Goal: Information Seeking & Learning: Learn about a topic

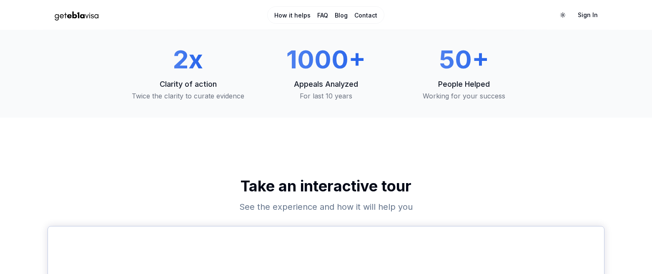
scroll to position [42, 0]
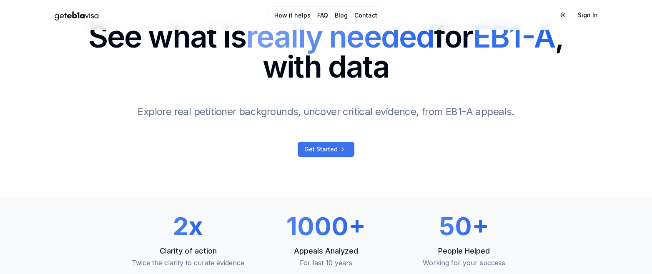
click at [339, 146] on icon at bounding box center [343, 149] width 10 height 7
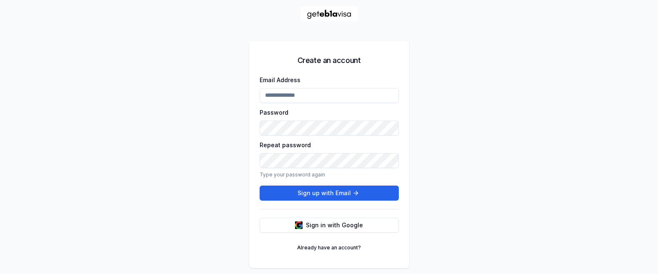
click at [311, 94] on input "Email Address" at bounding box center [329, 95] width 139 height 15
type input "**********"
click at [346, 191] on button "Sign up with Email" at bounding box center [329, 193] width 139 height 15
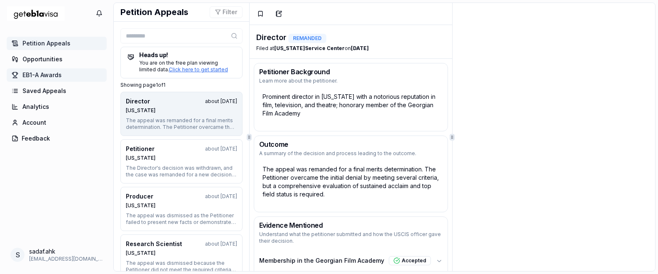
click at [51, 76] on span "EB1-A Awards" at bounding box center [42, 75] width 39 height 8
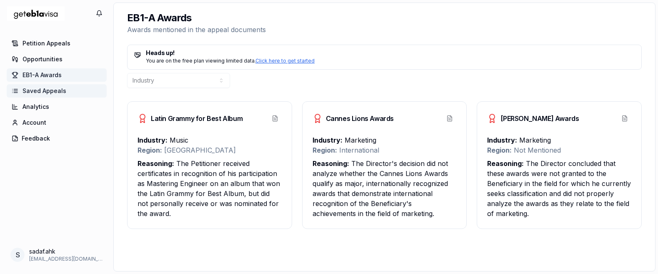
click at [48, 93] on span "Saved Appeals" at bounding box center [45, 91] width 44 height 8
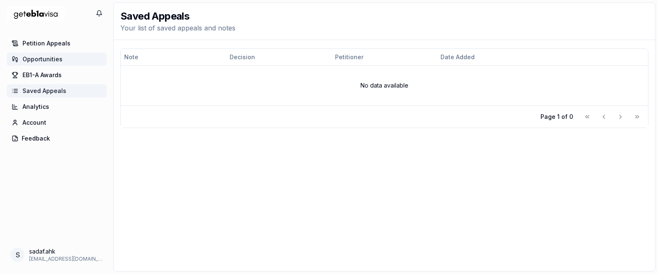
click at [49, 61] on span "Opportunities" at bounding box center [43, 59] width 40 height 8
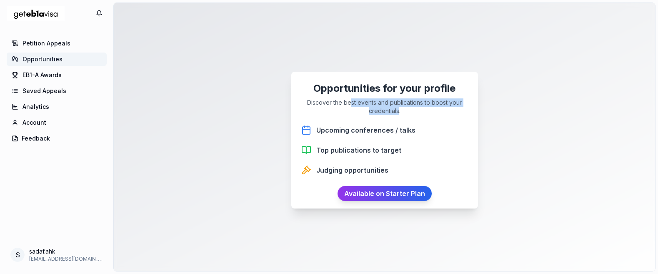
drag, startPoint x: 356, startPoint y: 105, endPoint x: 396, endPoint y: 110, distance: 40.7
click at [396, 110] on p "Discover the best events and publications to boost your credentials." at bounding box center [384, 106] width 167 height 17
click at [54, 40] on span "Petition Appeals" at bounding box center [47, 43] width 48 height 8
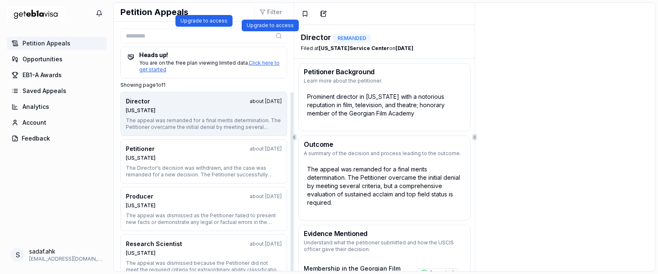
click at [270, 14] on button "Filter" at bounding box center [270, 12] width 33 height 12
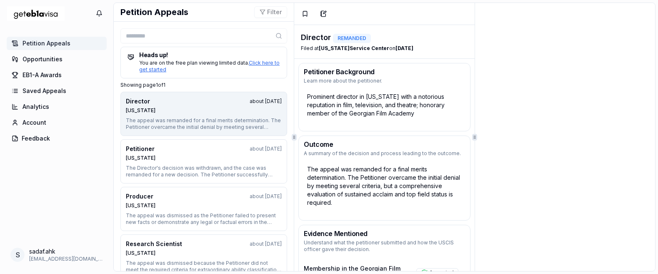
click at [270, 14] on button "Filter" at bounding box center [270, 12] width 33 height 12
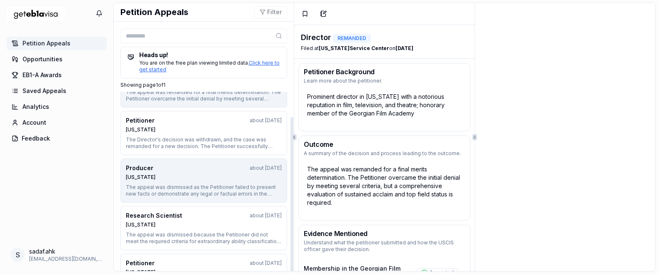
scroll to position [6, 0]
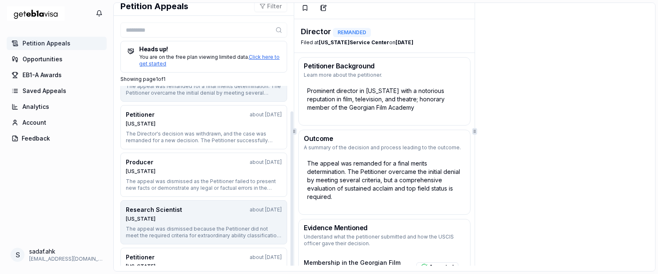
click at [162, 215] on div "Research Scientist about 1 year ago Nebraska" at bounding box center [204, 214] width 156 height 17
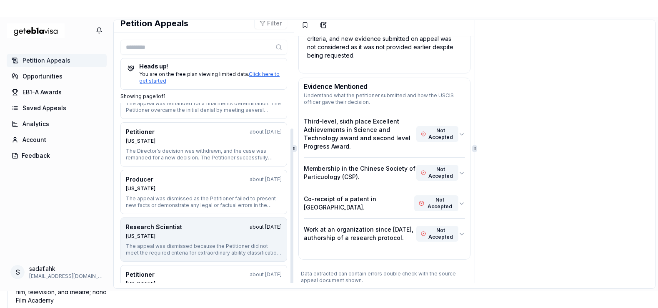
scroll to position [0, 0]
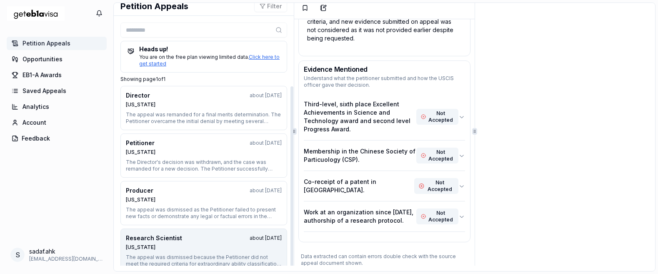
drag, startPoint x: 288, startPoint y: 147, endPoint x: 289, endPoint y: 173, distance: 25.5
click at [290, 172] on div at bounding box center [292, 195] width 4 height 219
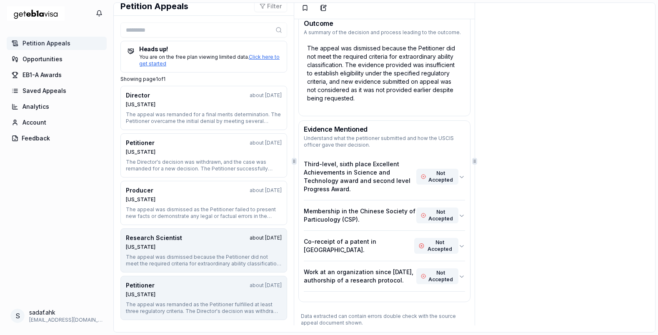
scroll to position [43, 0]
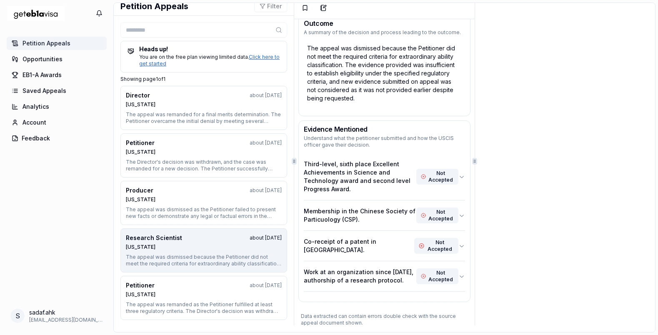
click at [292, 163] on icon at bounding box center [294, 161] width 4 height 4
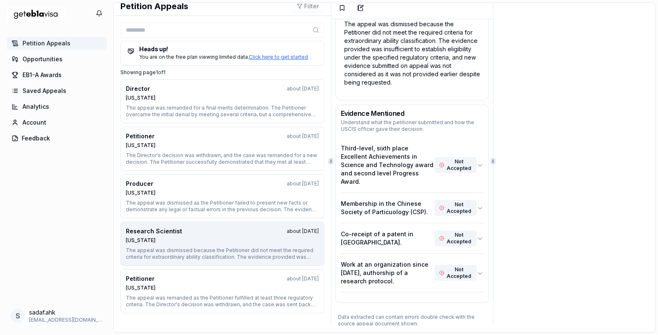
scroll to position [90, 0]
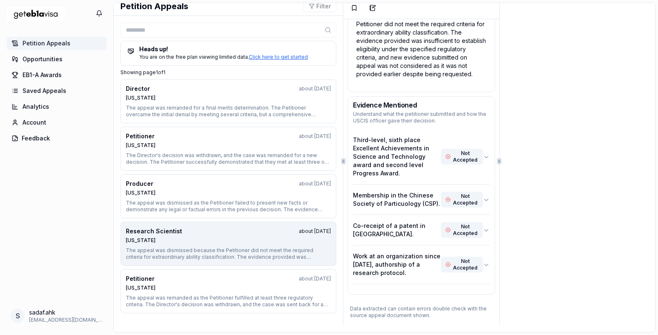
click at [341, 159] on icon at bounding box center [343, 161] width 4 height 4
click at [40, 107] on span "Analytics" at bounding box center [36, 107] width 27 height 8
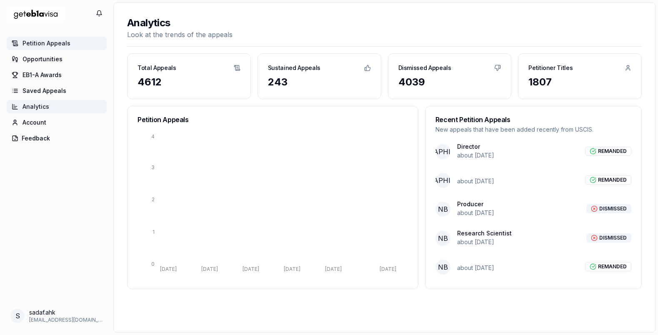
click at [62, 43] on span "Petition Appeals" at bounding box center [47, 43] width 48 height 8
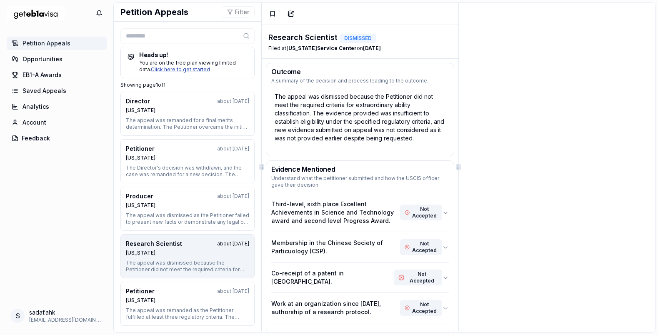
click at [180, 70] on link "Click here to get started" at bounding box center [180, 69] width 59 height 6
